Goal: Find specific page/section

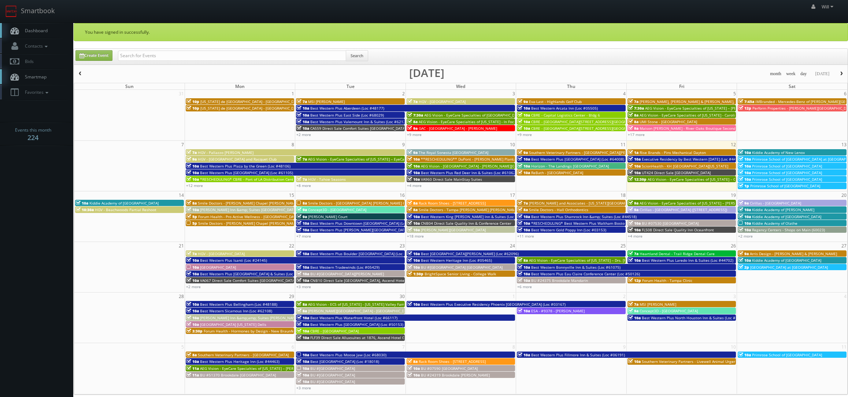
click at [224, 63] on div "Search" at bounding box center [243, 57] width 250 height 14
click at [224, 57] on input "text" at bounding box center [232, 56] width 228 height 10
paste input "[PERSON_NAME] Steakhouse [GEOGRAPHIC_DATA] (LKWD)"
type input "[PERSON_NAME] Steakhouse [GEOGRAPHIC_DATA] (LKWD)"
click at [363, 58] on button "Search" at bounding box center [357, 55] width 22 height 11
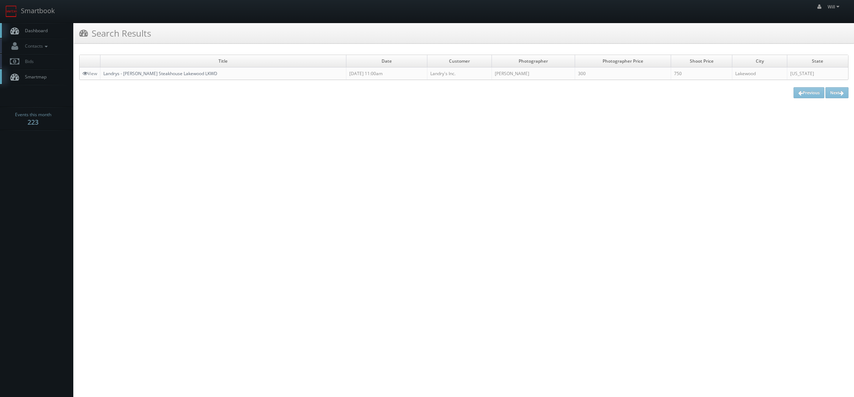
click at [194, 71] on link "Landrys - Simms Steakhouse Lakewood LKWD" at bounding box center [160, 73] width 114 height 6
